Goal: Task Accomplishment & Management: Complete application form

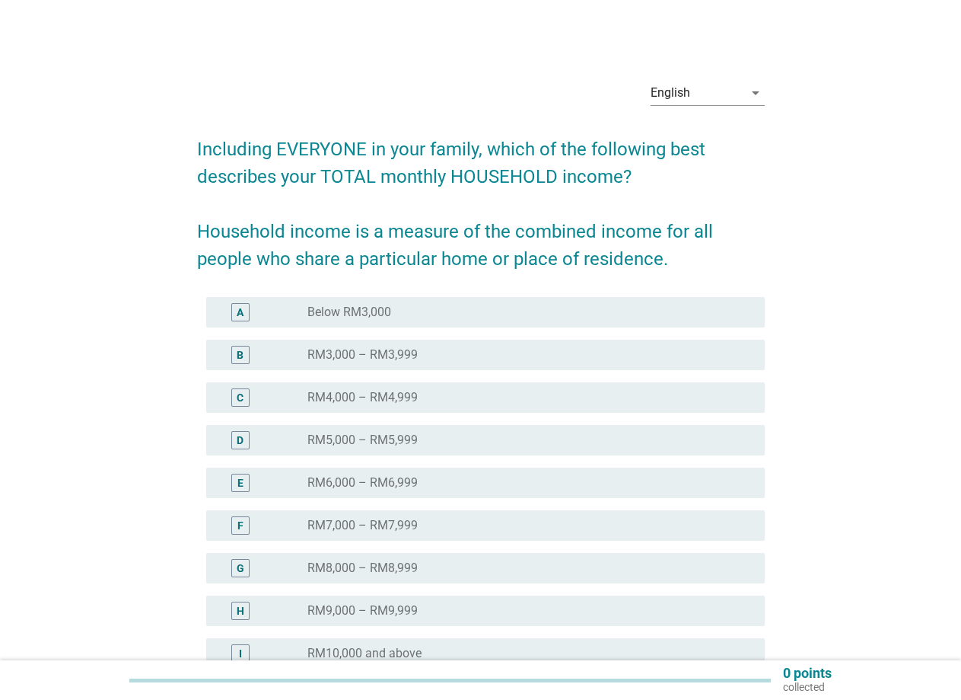
click at [382, 356] on label "RM3,000 – RM3,999" at bounding box center [363, 354] width 110 height 15
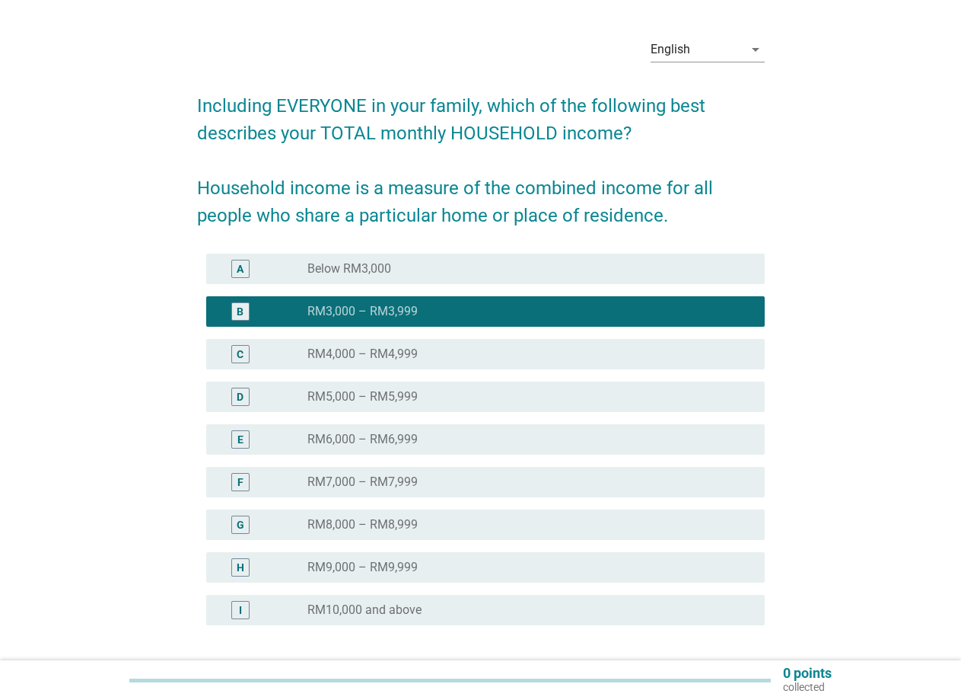
scroll to position [168, 0]
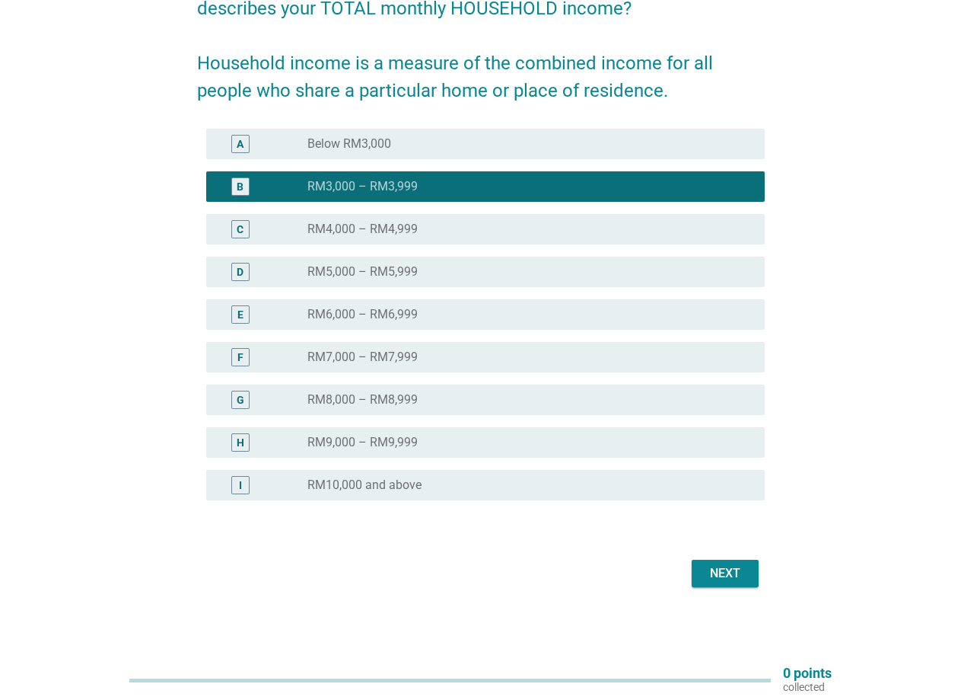
click at [725, 575] on div "Next" at bounding box center [725, 573] width 43 height 18
